Goal: Task Accomplishment & Management: Manage account settings

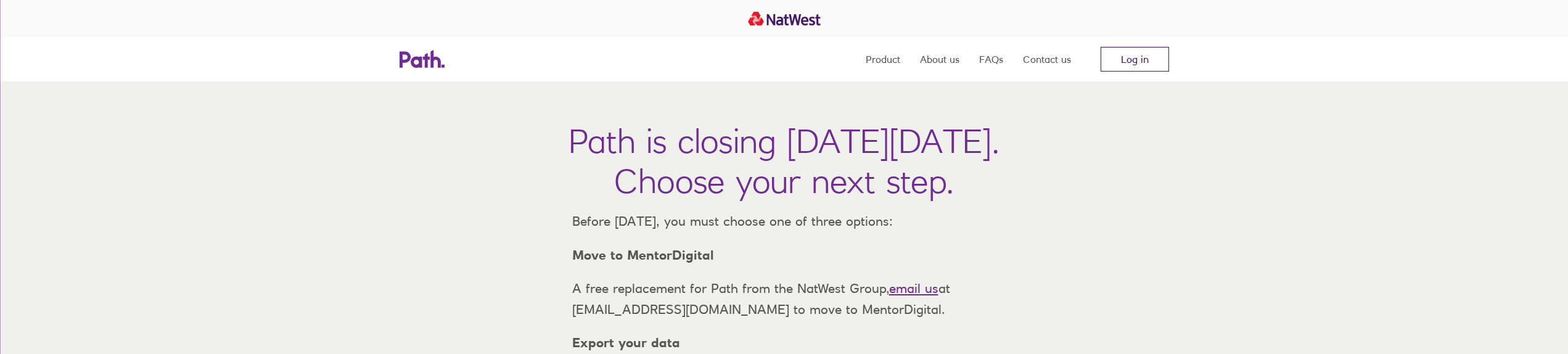
click at [1134, 59] on link "Log in" at bounding box center [1134, 59] width 68 height 25
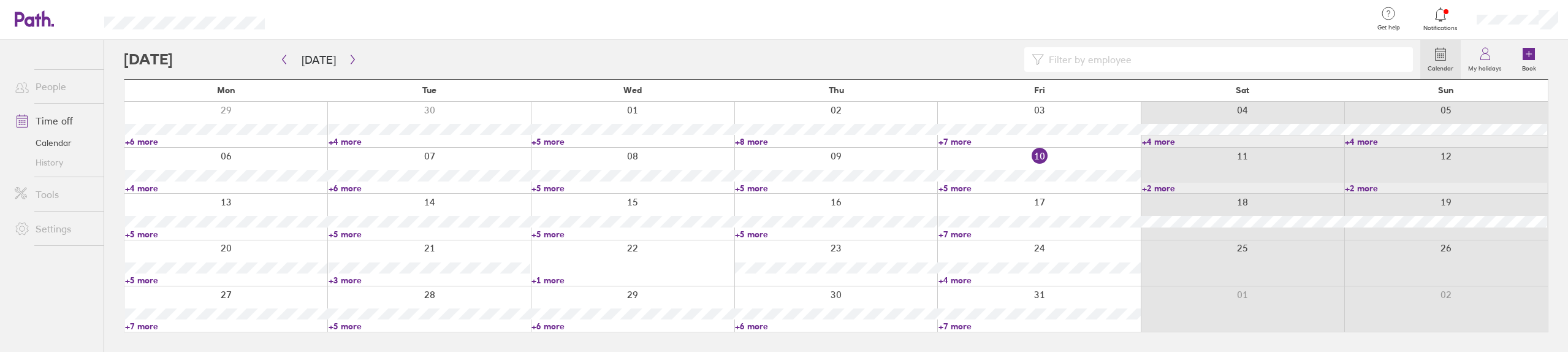
click at [133, 235] on link "+5 more" at bounding box center [226, 234] width 202 height 11
click at [443, 248] on div at bounding box center [429, 263] width 204 height 46
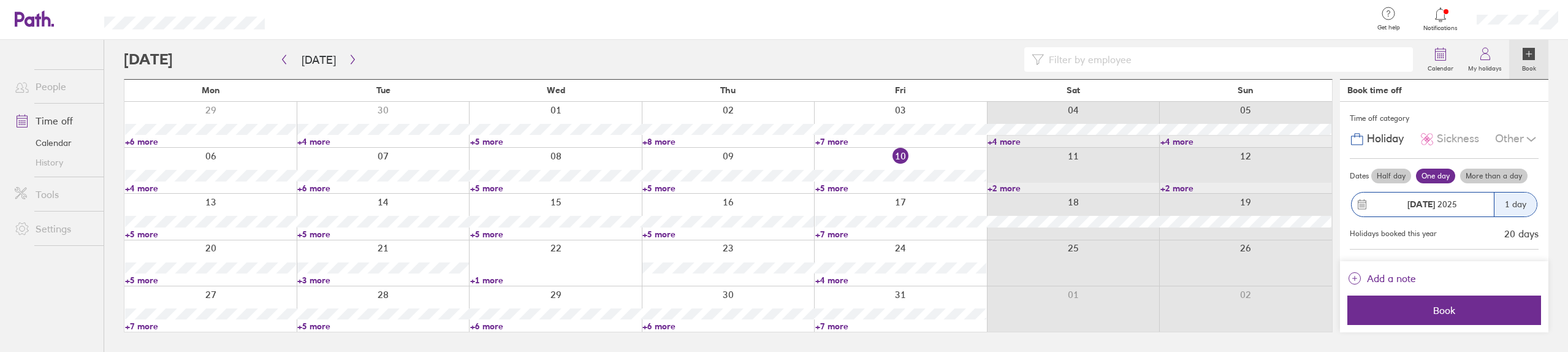
click at [322, 234] on link "+5 more" at bounding box center [383, 234] width 171 height 11
click at [500, 238] on link "+5 more" at bounding box center [556, 234] width 171 height 11
click at [491, 232] on link "+5 more" at bounding box center [556, 234] width 171 height 11
click at [673, 233] on link "+5 more" at bounding box center [728, 234] width 171 height 11
click at [667, 231] on link "+5 more" at bounding box center [728, 234] width 171 height 11
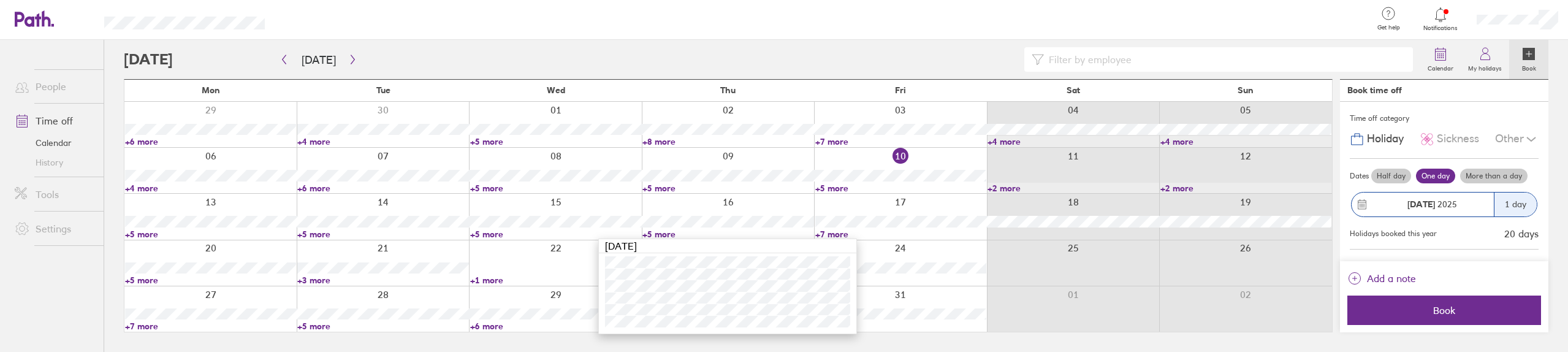
drag, startPoint x: 842, startPoint y: 228, endPoint x: 829, endPoint y: 234, distance: 14.3
click at [842, 229] on link "+7 more" at bounding box center [901, 234] width 171 height 11
click at [829, 234] on link "+7 more" at bounding box center [901, 234] width 171 height 11
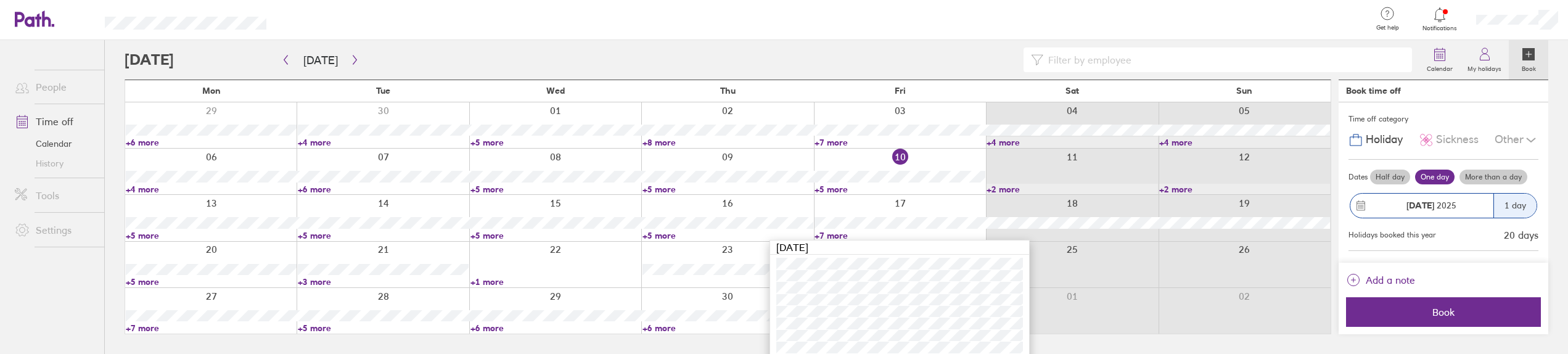
scroll to position [6, 0]
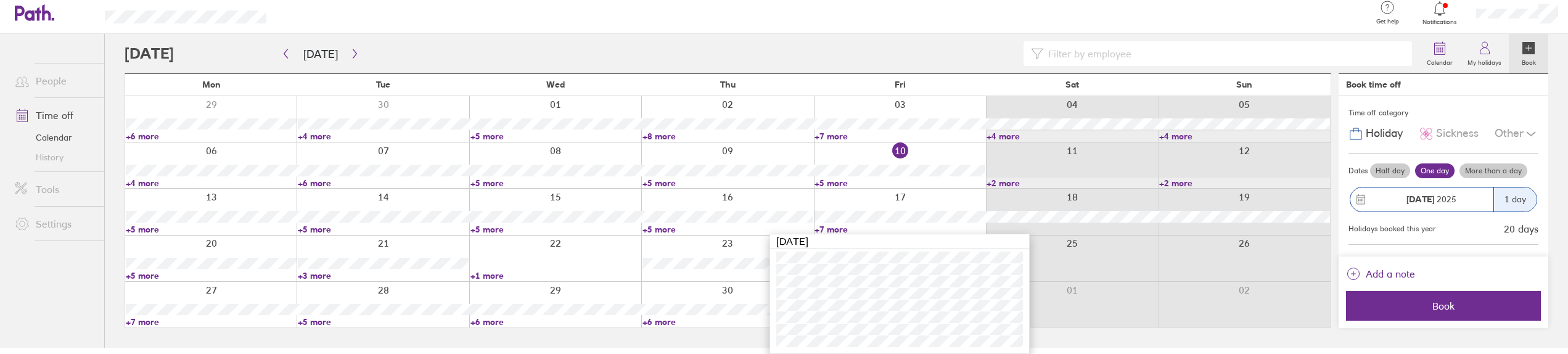
click at [815, 224] on link "+7 more" at bounding box center [900, 229] width 171 height 11
